Goal: Task Accomplishment & Management: Manage account settings

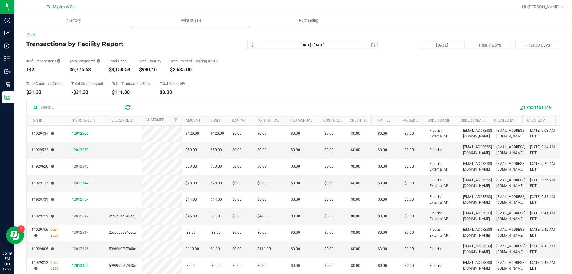
click at [16, 78] on div "Back Transactions by Facility Report [DATE] [DATE] - [DATE] [DATE] [DATE] Past …" at bounding box center [293, 172] width 558 height 292
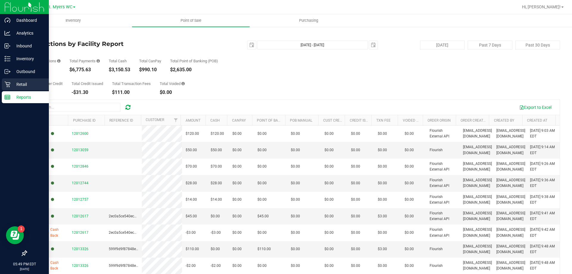
click at [9, 84] on icon at bounding box center [7, 84] width 6 height 6
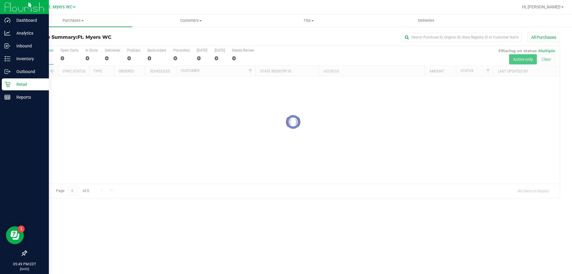
click at [446, 13] on nav "Ft. [PERSON_NAME] Hi, [PERSON_NAME]!" at bounding box center [293, 7] width 558 height 14
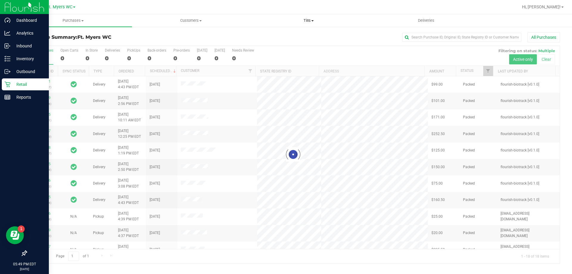
click at [316, 17] on uib-tab-heading "Tills Manage tills Reconcile e-payments" at bounding box center [308, 21] width 117 height 12
click at [297, 34] on li "Manage tills" at bounding box center [309, 35] width 118 height 7
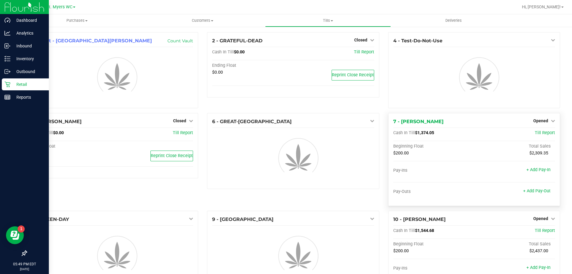
click at [541, 120] on span "Opened" at bounding box center [540, 120] width 15 height 5
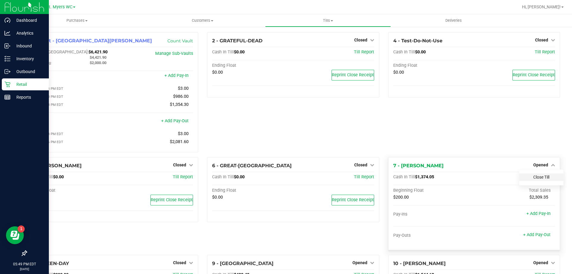
click at [533, 178] on link "Close Till" at bounding box center [541, 177] width 16 height 5
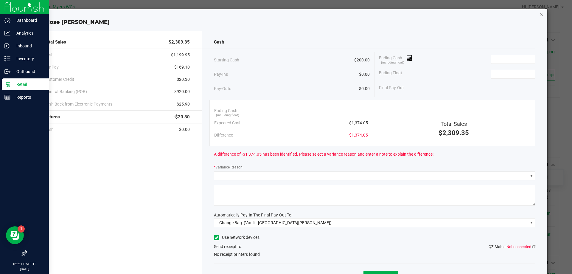
click at [540, 15] on icon "button" at bounding box center [542, 14] width 4 height 7
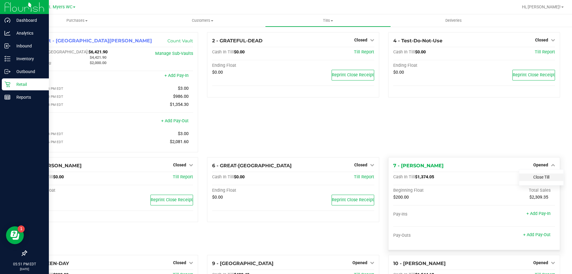
click at [541, 178] on link "Close Till" at bounding box center [541, 177] width 16 height 5
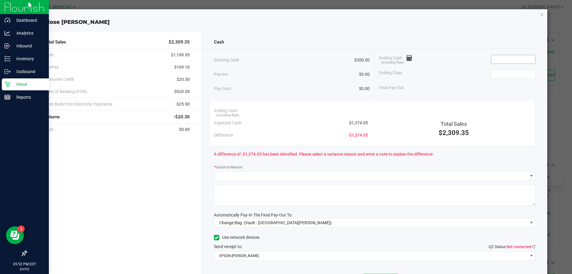
click at [521, 59] on input at bounding box center [513, 59] width 44 height 8
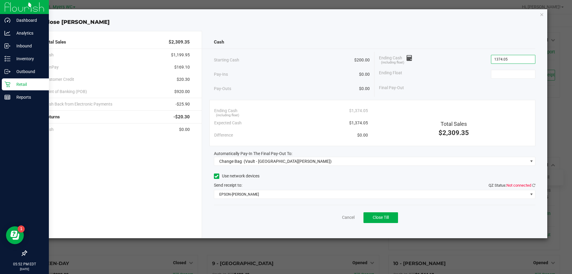
type input "$1,374.05"
type input "$200.00"
click at [277, 168] on div "Cash Starting Cash $200.00 Pay-Ins $0.00 Pay-Outs $0.00 Ending Cash (including …" at bounding box center [375, 134] width 346 height 207
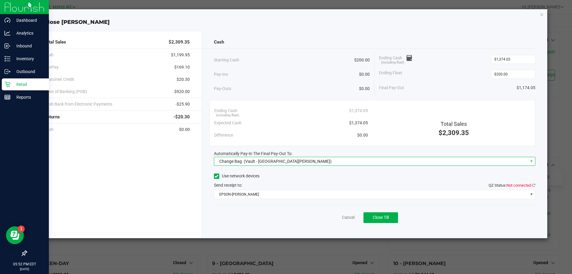
click at [283, 164] on span "Change Bag (Vault - [GEOGRAPHIC_DATA][PERSON_NAME])" at bounding box center [371, 161] width 314 height 8
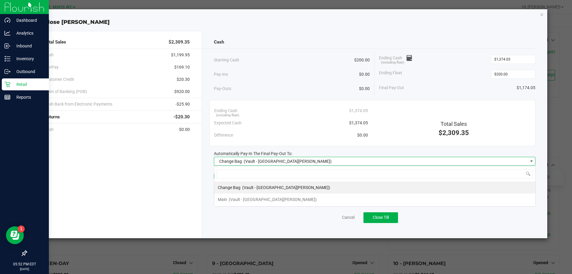
scroll to position [9, 321]
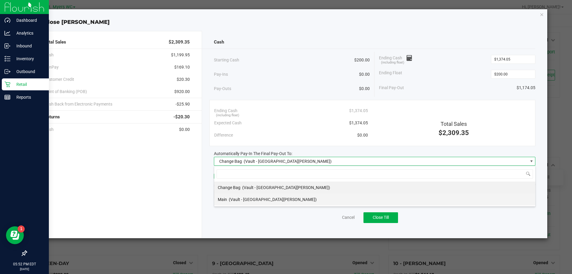
click at [260, 197] on span "(Vault - [GEOGRAPHIC_DATA][PERSON_NAME])" at bounding box center [273, 199] width 88 height 5
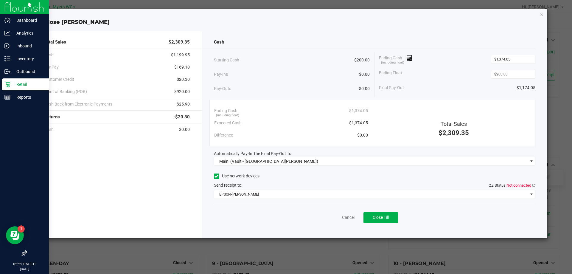
click at [270, 187] on div "Send receipt to: QZ Status: Not connected" at bounding box center [375, 185] width 322 height 6
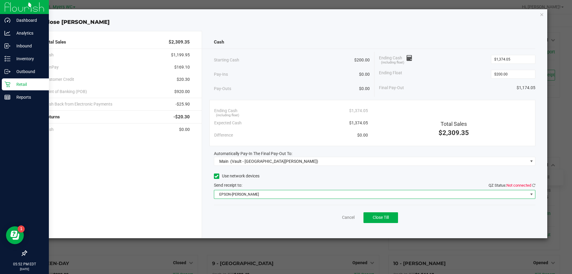
click at [270, 192] on span "EPSON-[PERSON_NAME]" at bounding box center [371, 194] width 314 height 8
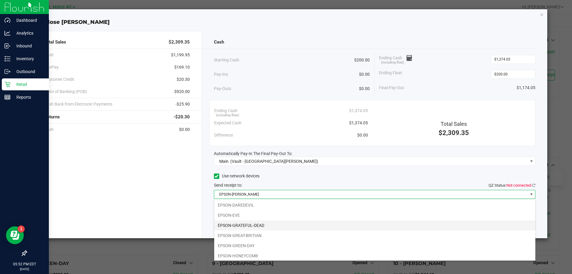
scroll to position [42, 0]
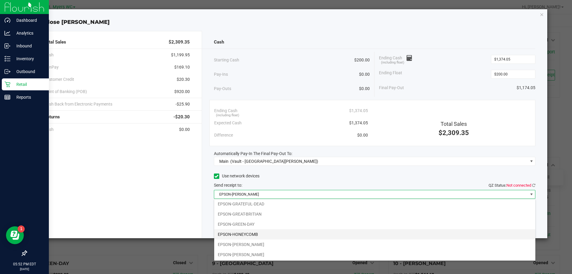
click at [292, 236] on li "EPSON-HONEYCOMB" at bounding box center [374, 234] width 321 height 10
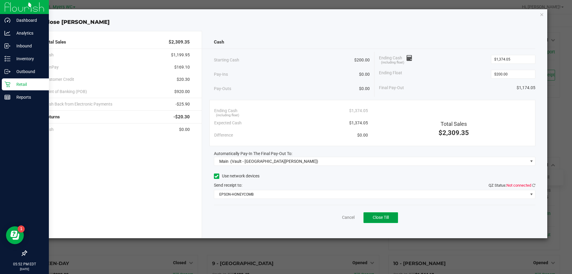
click at [379, 220] on button "Close Till" at bounding box center [380, 217] width 35 height 11
click at [337, 220] on link "Dismiss" at bounding box center [335, 217] width 14 height 6
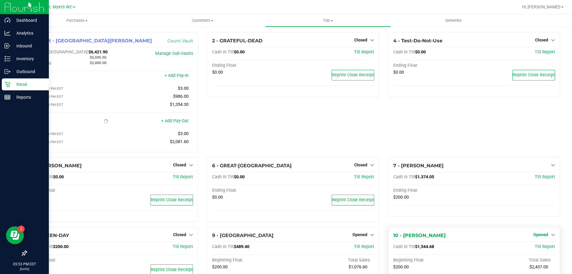
click at [541, 237] on span "Opened" at bounding box center [540, 234] width 15 height 5
click at [533, 248] on link "Close Till" at bounding box center [541, 247] width 16 height 5
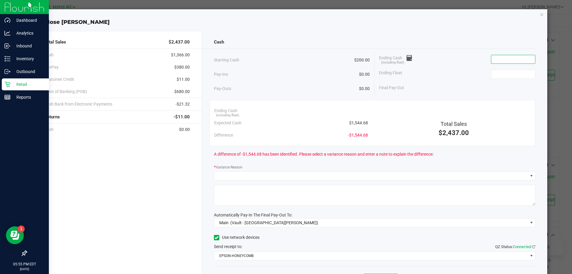
click at [499, 61] on input at bounding box center [513, 59] width 44 height 8
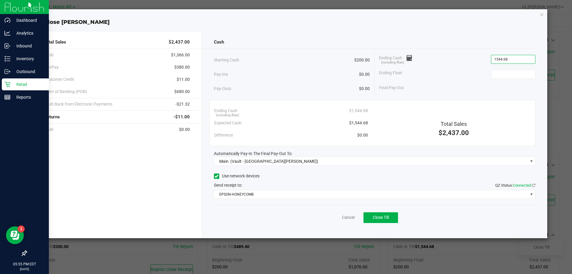
type input "$1,544.68"
type input "$200.00"
click at [387, 215] on span "Close Till" at bounding box center [381, 217] width 16 height 5
click at [341, 214] on link "Dismiss" at bounding box center [335, 217] width 14 height 6
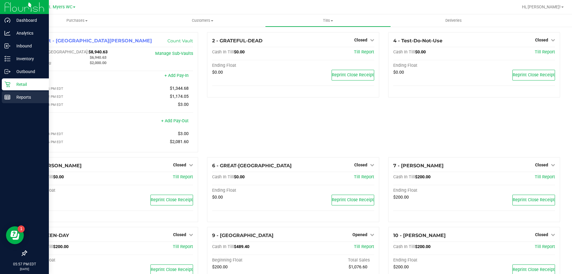
click at [0, 93] on link "Reports" at bounding box center [24, 97] width 49 height 13
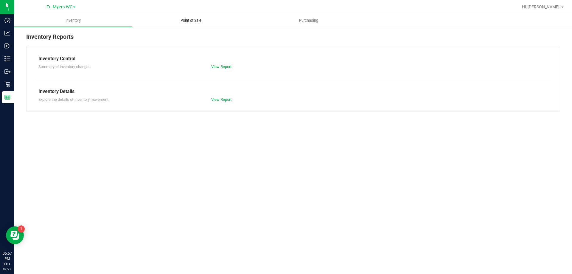
click at [201, 26] on uib-tab-heading "Point of Sale" at bounding box center [190, 21] width 117 height 12
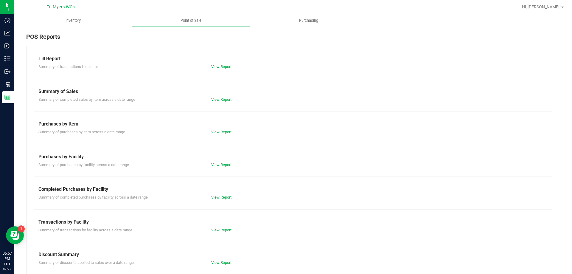
click at [213, 229] on link "View Report" at bounding box center [221, 230] width 20 height 4
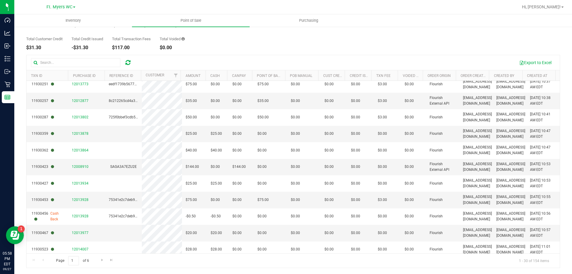
scroll to position [322, 0]
